Goal: Go to known website: Go to known website

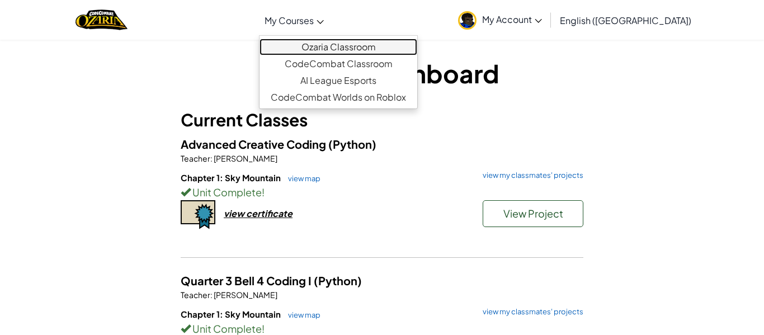
click at [360, 51] on link "Ozaria Classroom" at bounding box center [339, 47] width 158 height 17
click at [350, 40] on link "Ozaria Classroom" at bounding box center [339, 47] width 158 height 17
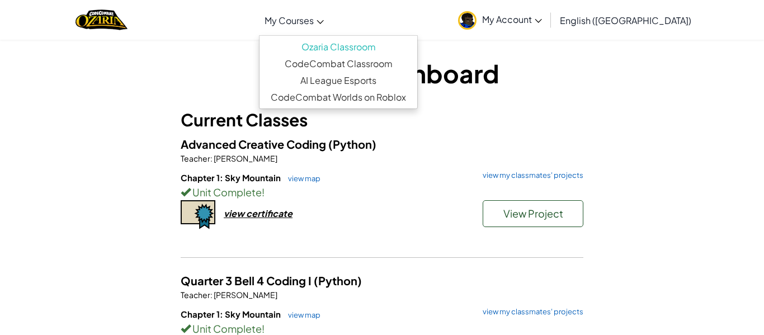
click at [314, 17] on span "My Courses" at bounding box center [289, 21] width 49 height 12
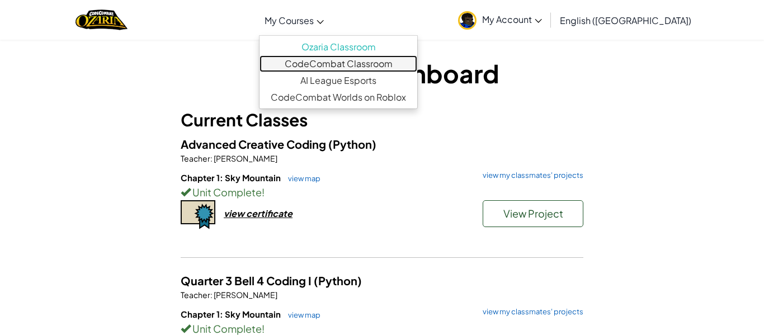
click at [359, 68] on link "CodeCombat Classroom" at bounding box center [339, 63] width 158 height 17
